Goal: Information Seeking & Learning: Check status

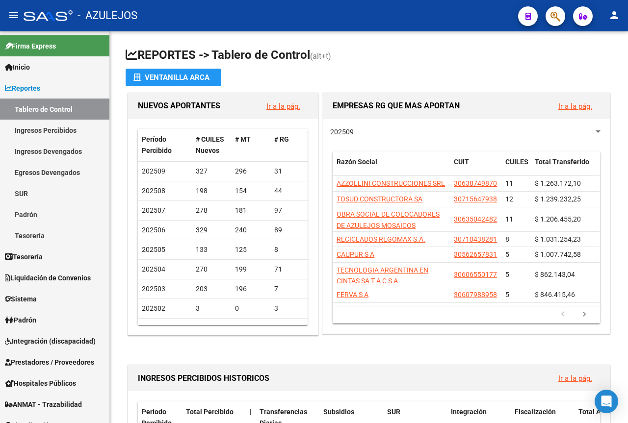
scroll to position [98, 0]
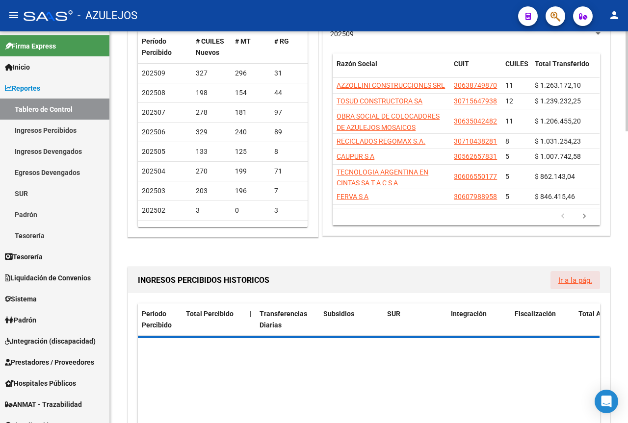
click at [567, 284] on link "Ir a la pág." at bounding box center [575, 280] width 34 height 9
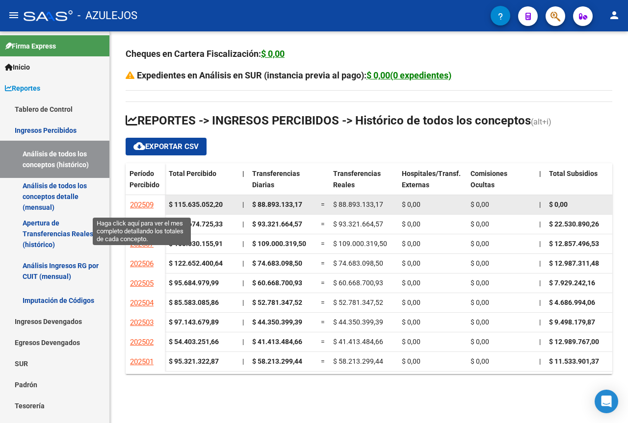
click at [150, 205] on span "202509" at bounding box center [142, 205] width 24 height 9
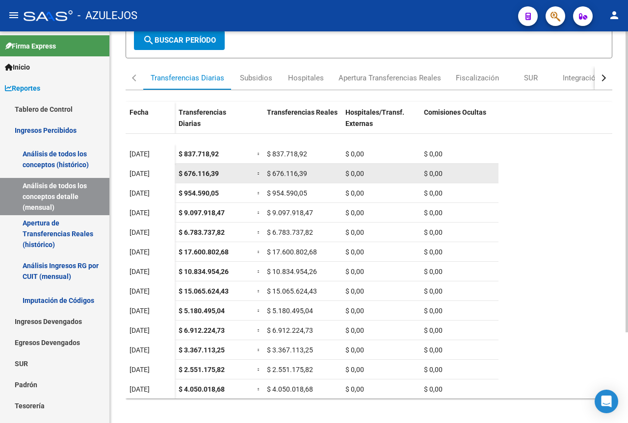
scroll to position [118, 0]
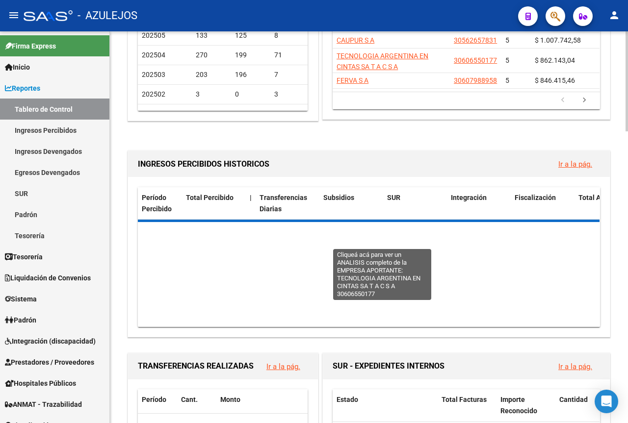
scroll to position [245, 0]
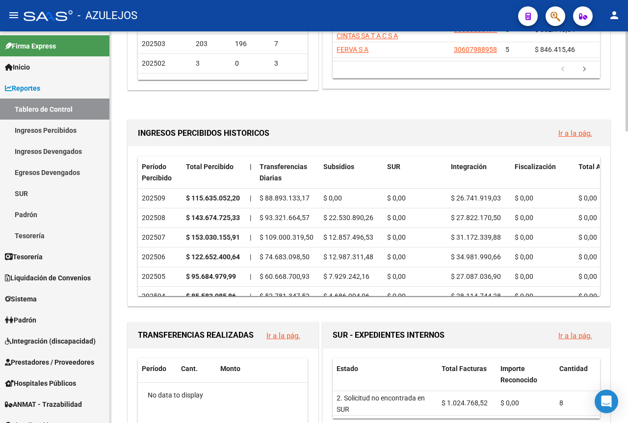
click at [569, 137] on link "Ir a la pág." at bounding box center [575, 133] width 34 height 9
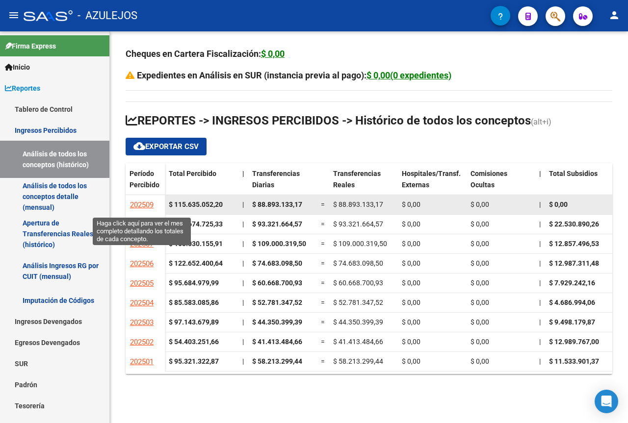
click at [148, 208] on span "202509" at bounding box center [142, 205] width 24 height 9
